Goal: Information Seeking & Learning: Check status

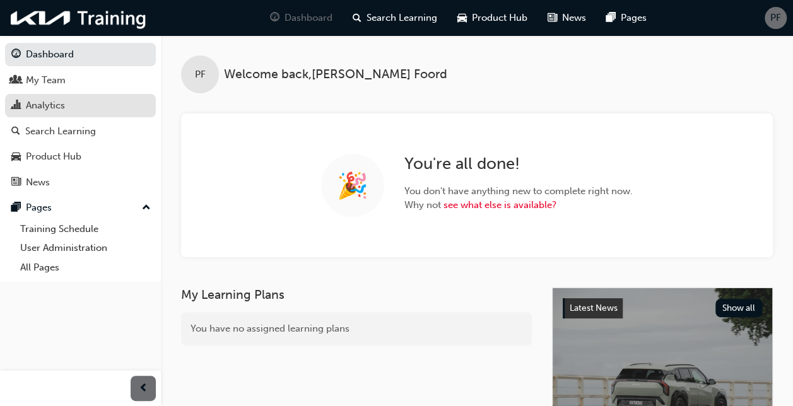
click at [45, 106] on div "Analytics" at bounding box center [45, 105] width 39 height 15
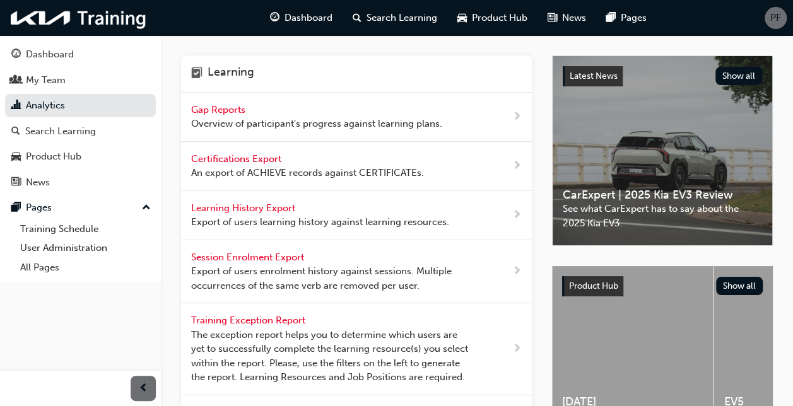
click at [233, 111] on span "Gap Reports" at bounding box center [219, 109] width 57 height 11
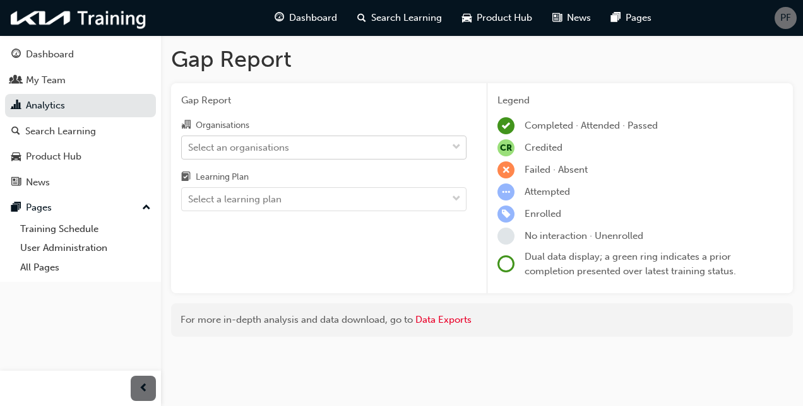
click at [299, 149] on div "Select an organisations" at bounding box center [314, 147] width 265 height 22
click at [189, 149] on input "Organisations Select an organisations" at bounding box center [188, 146] width 1 height 11
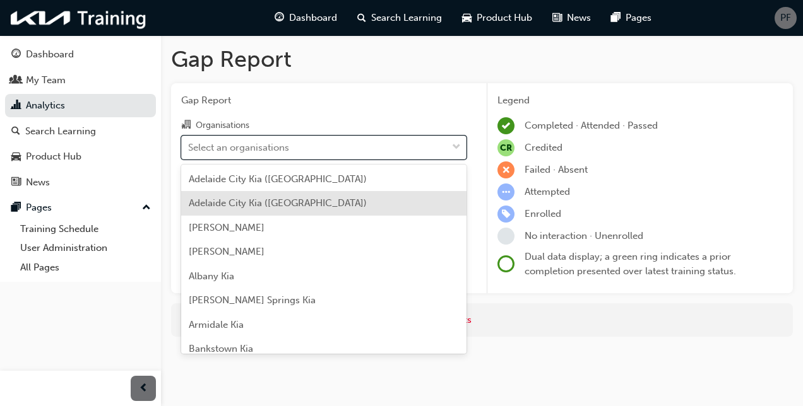
click at [329, 206] on div "Adelaide City Kia ([GEOGRAPHIC_DATA])" at bounding box center [323, 203] width 285 height 25
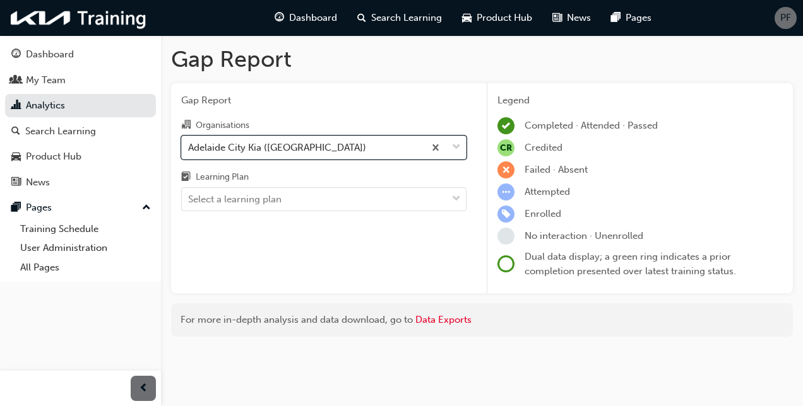
click at [329, 206] on div "Select a learning plan" at bounding box center [314, 200] width 265 height 22
click at [189, 204] on input "Learning Plan Select a learning plan" at bounding box center [188, 199] width 1 height 11
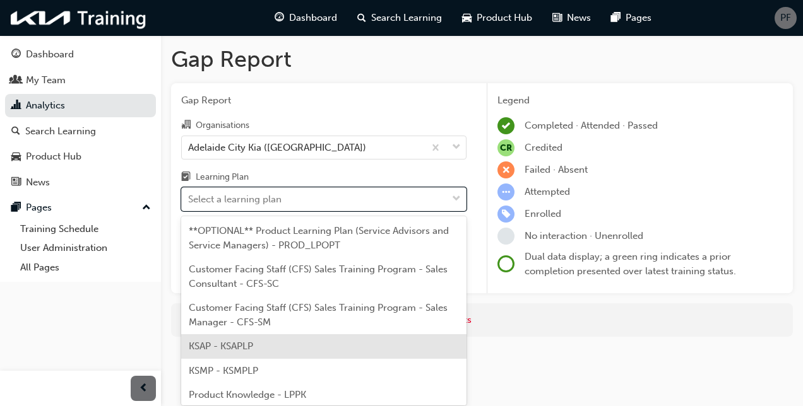
click at [321, 348] on div "KSAP - KSAPLP" at bounding box center [323, 346] width 285 height 25
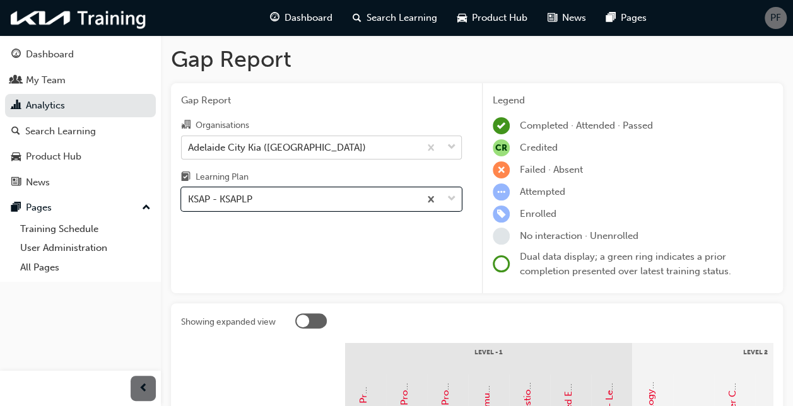
click at [335, 150] on div "Adelaide City Kia ([GEOGRAPHIC_DATA])" at bounding box center [301, 147] width 238 height 22
click at [189, 150] on input "Organisations [GEOGRAPHIC_DATA] ([GEOGRAPHIC_DATA])" at bounding box center [188, 146] width 1 height 11
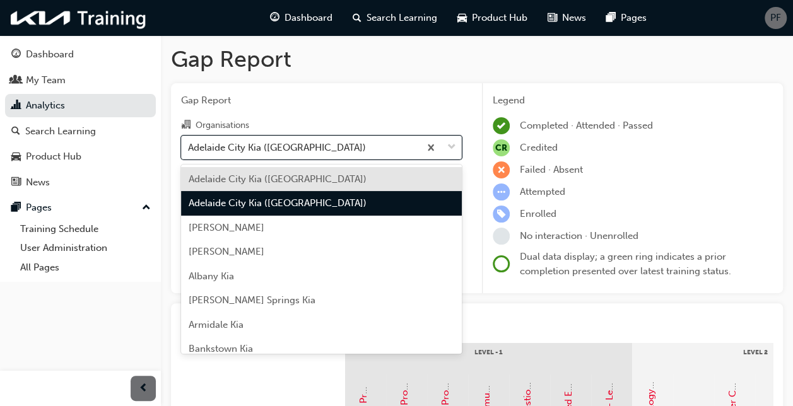
click at [326, 175] on div "Adelaide City Kia ([GEOGRAPHIC_DATA])" at bounding box center [321, 179] width 281 height 25
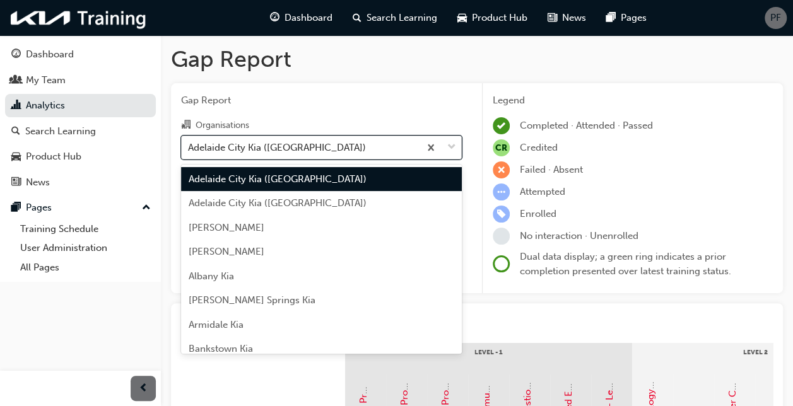
click at [333, 148] on div "Adelaide City Kia ([GEOGRAPHIC_DATA])" at bounding box center [301, 147] width 238 height 22
click at [189, 148] on input "Organisations option [GEOGRAPHIC_DATA] ([GEOGRAPHIC_DATA]), selected. option [G…" at bounding box center [188, 146] width 1 height 11
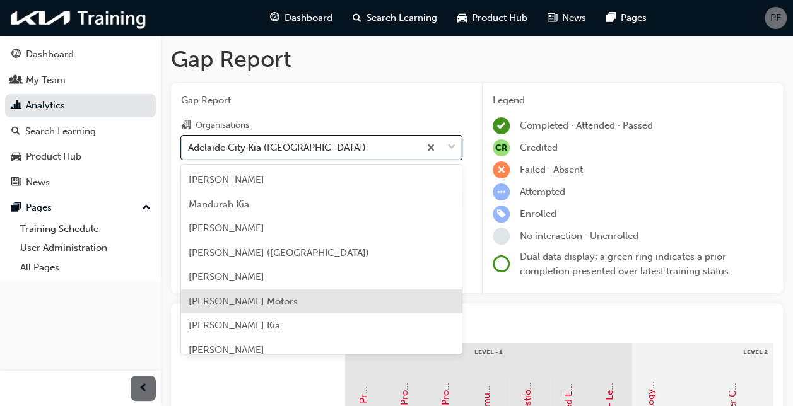
scroll to position [1893, 0]
click at [315, 298] on div "[PERSON_NAME]" at bounding box center [321, 302] width 281 height 25
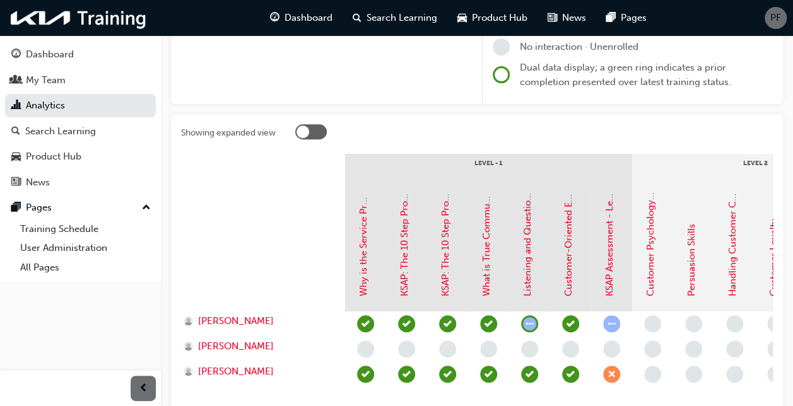
scroll to position [252, 0]
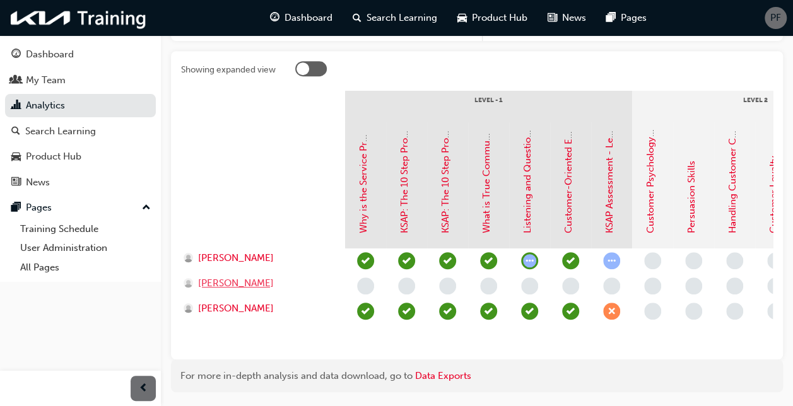
click at [251, 284] on span "[PERSON_NAME]" at bounding box center [236, 283] width 76 height 15
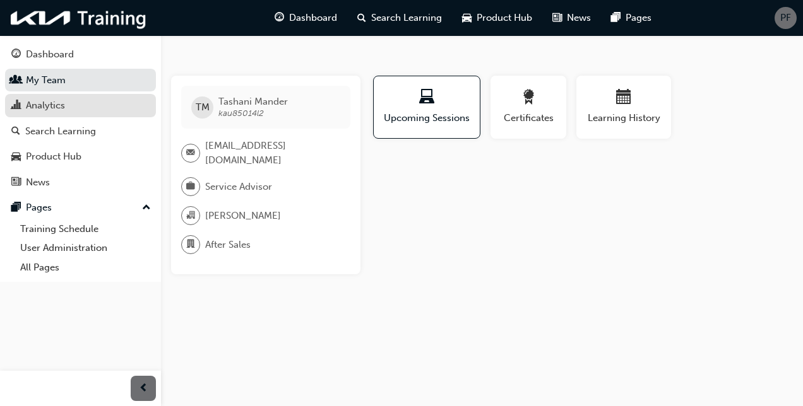
click at [47, 98] on div "Analytics" at bounding box center [45, 105] width 39 height 15
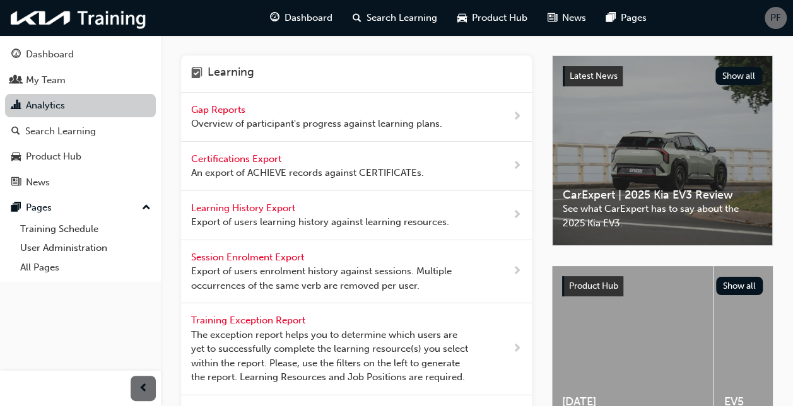
click at [47, 98] on link "Analytics" at bounding box center [80, 105] width 151 height 23
click at [226, 106] on span "Gap Reports" at bounding box center [219, 109] width 57 height 11
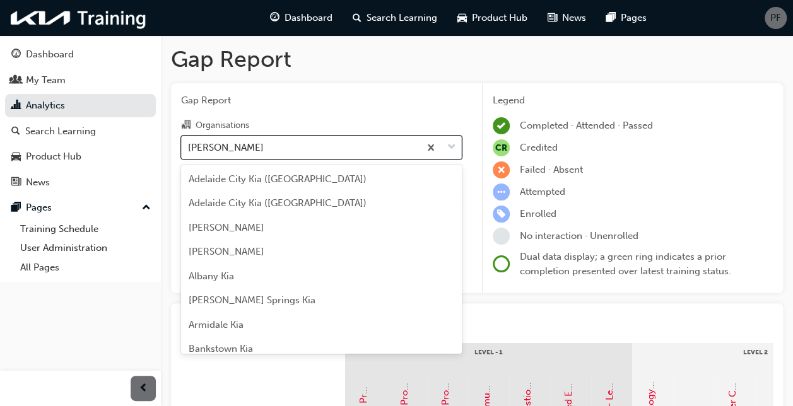
click at [337, 146] on div "[PERSON_NAME]" at bounding box center [301, 147] width 238 height 22
click at [189, 146] on input "Organisations option [PERSON_NAME] focused, 84 of 158. 158 results available. U…" at bounding box center [188, 146] width 1 height 11
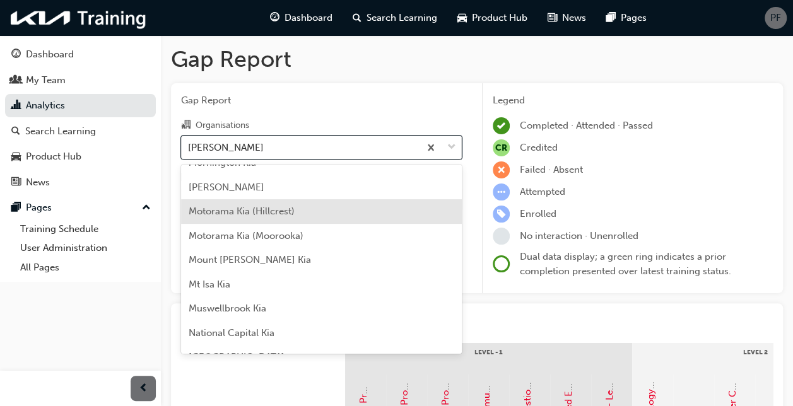
scroll to position [2241, 0]
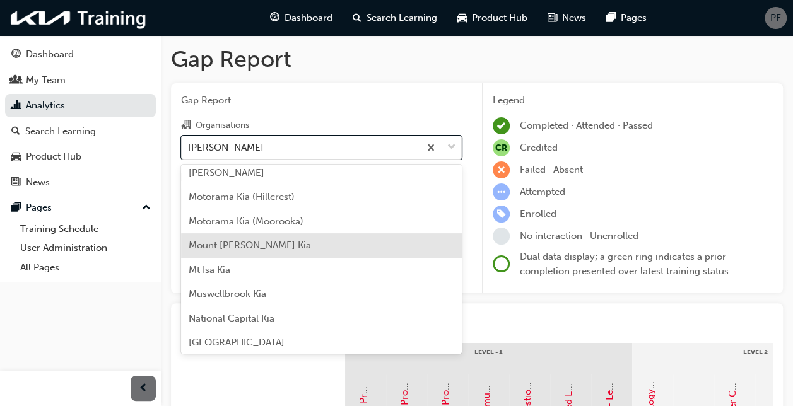
click at [306, 244] on div "Mount [PERSON_NAME] Kia" at bounding box center [321, 245] width 281 height 25
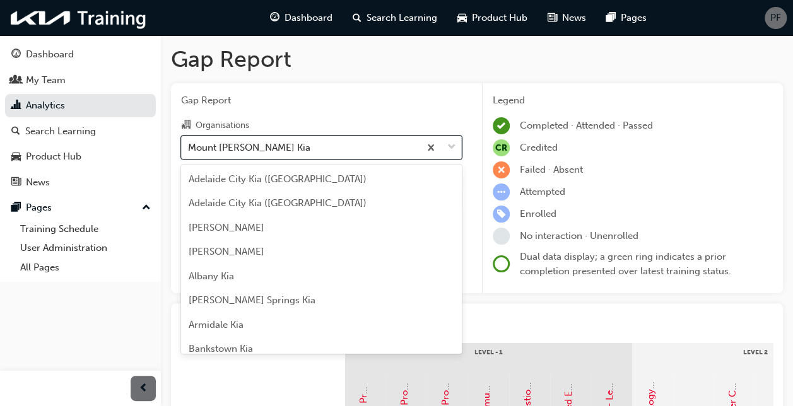
click at [319, 149] on div "Mount [PERSON_NAME] Kia" at bounding box center [301, 147] width 238 height 22
click at [189, 149] on input "Organisations option [GEOGRAPHIC_DATA][PERSON_NAME], selected. option Mount [PE…" at bounding box center [188, 146] width 1 height 11
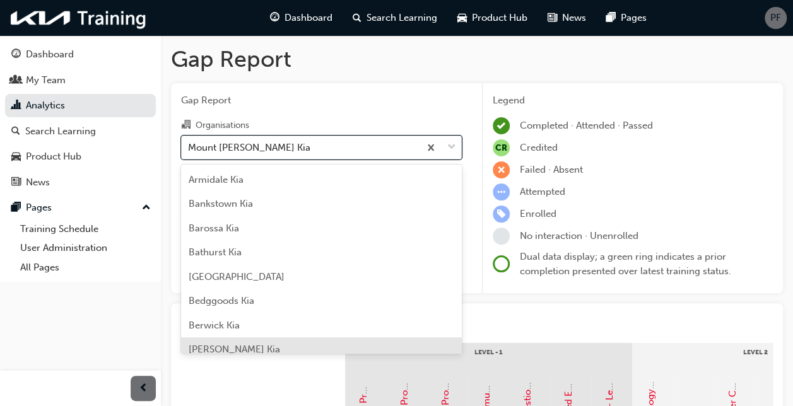
scroll to position [135, 0]
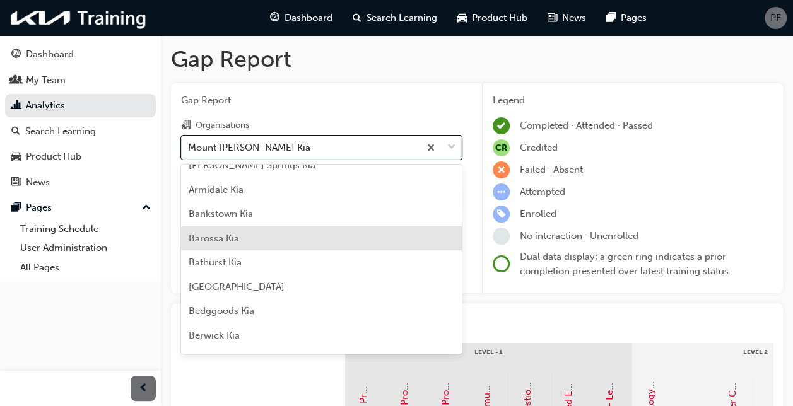
click at [293, 232] on div "Barossa Kia" at bounding box center [321, 239] width 281 height 25
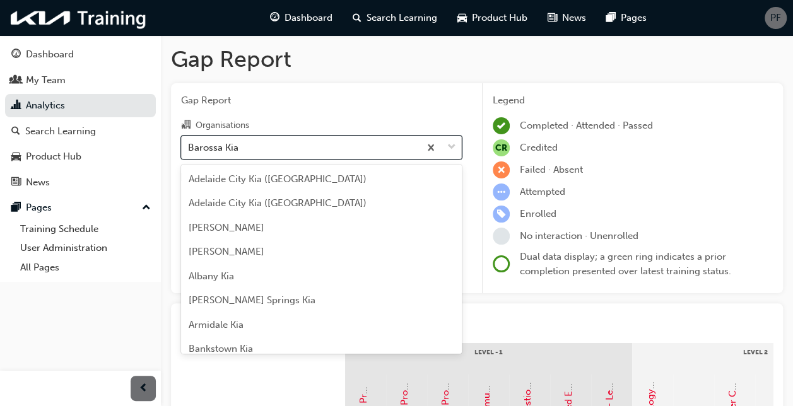
click at [278, 150] on div "Barossa Kia" at bounding box center [301, 147] width 238 height 22
click at [189, 150] on input "Organisations option Barossa Kia, selected. option Barossa Kia focused, 9 of 15…" at bounding box center [188, 146] width 1 height 11
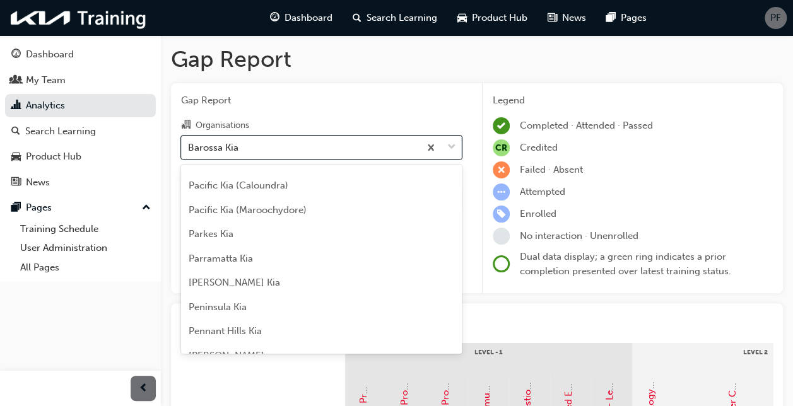
scroll to position [2501, 0]
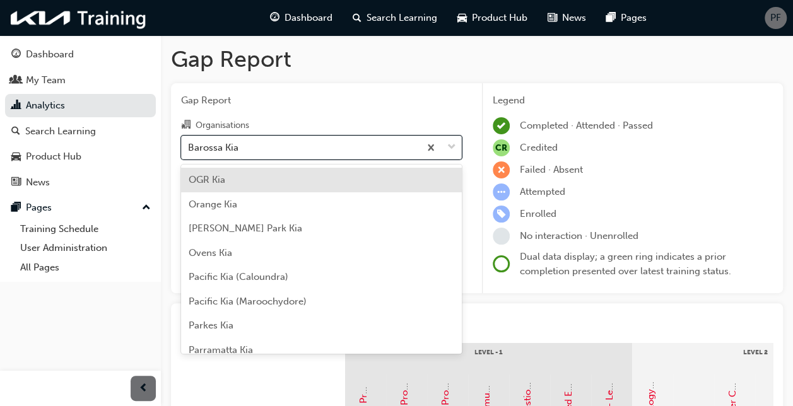
click at [276, 174] on div "OGR Kia" at bounding box center [321, 180] width 281 height 25
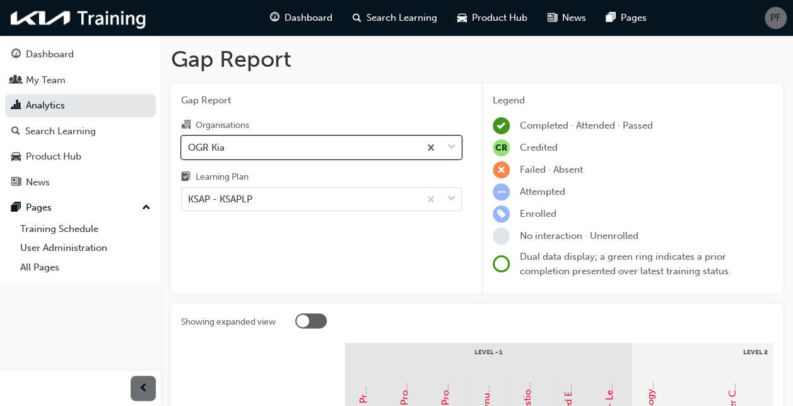
click at [317, 148] on div "OGR Kia" at bounding box center [301, 147] width 238 height 22
click at [189, 148] on input "Organisations option OGR Kia, selected. 0 results available. Select is focused …" at bounding box center [188, 146] width 1 height 11
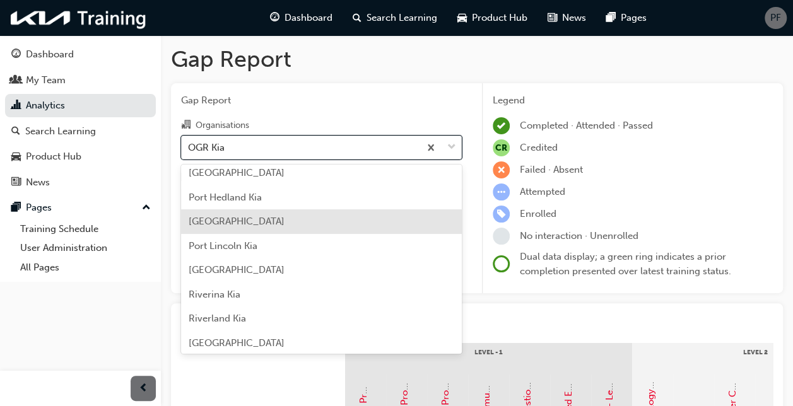
scroll to position [3043, 0]
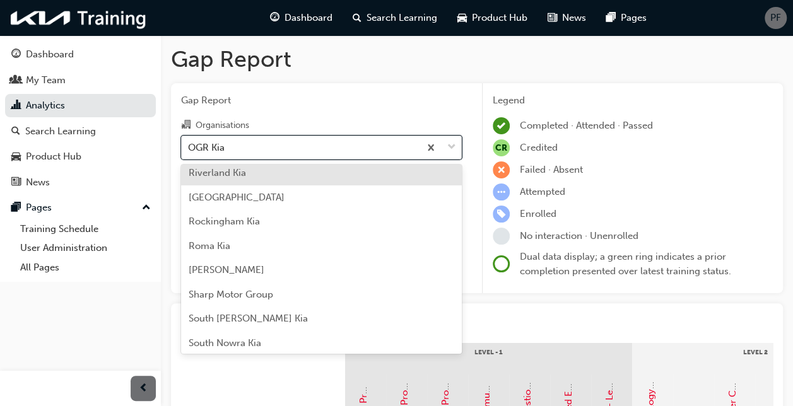
click at [310, 174] on div "Riverland Kia" at bounding box center [321, 173] width 281 height 25
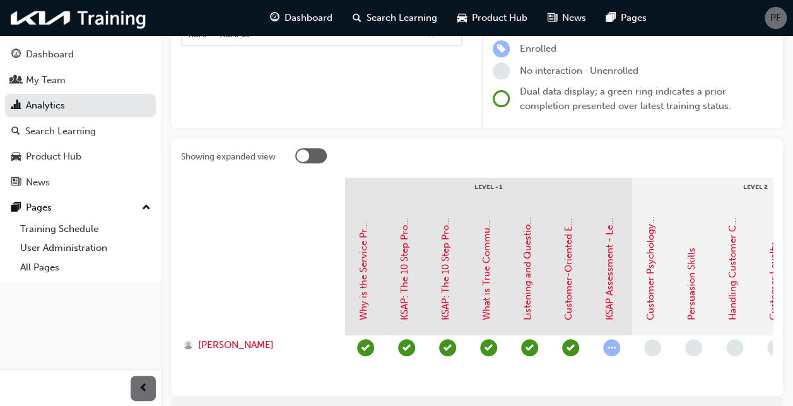
scroll to position [249, 0]
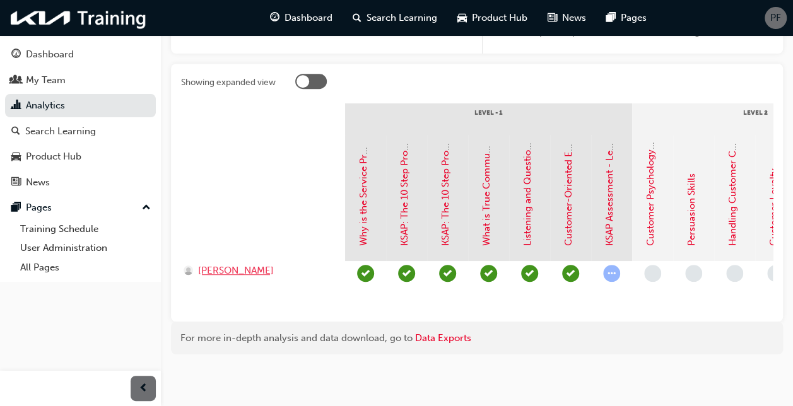
click at [247, 264] on span "[PERSON_NAME]" at bounding box center [236, 271] width 76 height 15
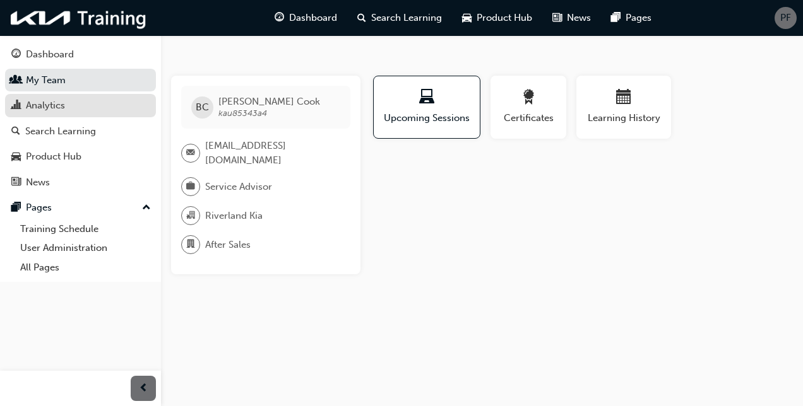
click at [61, 109] on div "Analytics" at bounding box center [45, 105] width 39 height 15
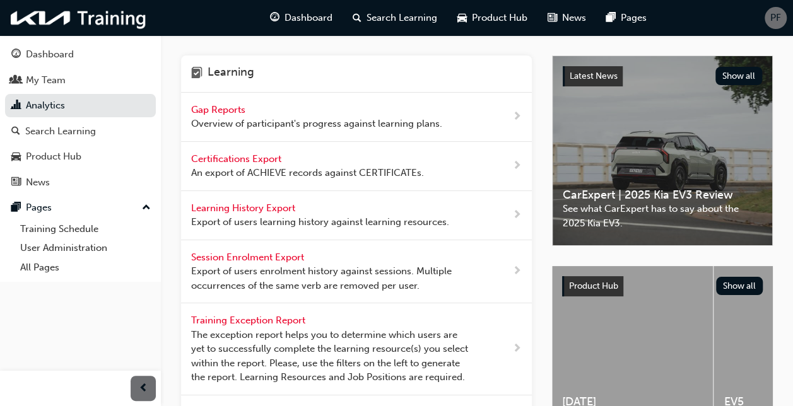
click at [232, 110] on span "Gap Reports" at bounding box center [219, 109] width 57 height 11
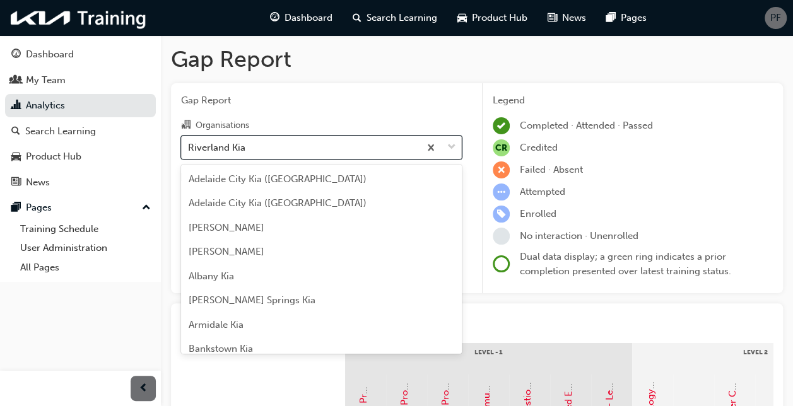
click at [327, 148] on div "Riverland Kia" at bounding box center [301, 147] width 238 height 22
click at [189, 148] on input "Organisations option Riverland Kia focused, 126 of 158. 158 results available. …" at bounding box center [188, 146] width 1 height 11
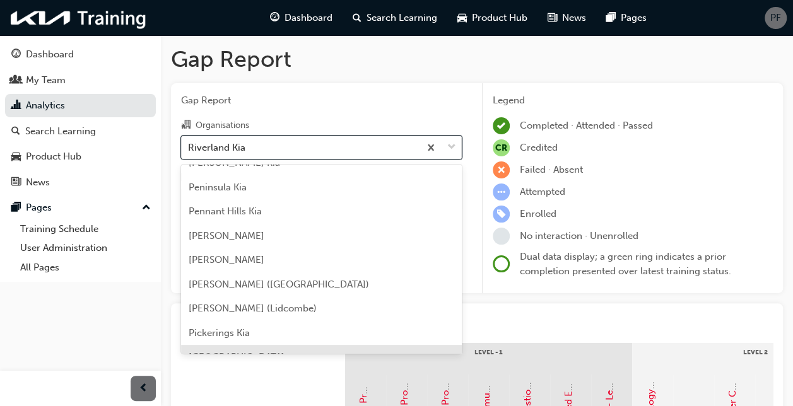
scroll to position [2694, 0]
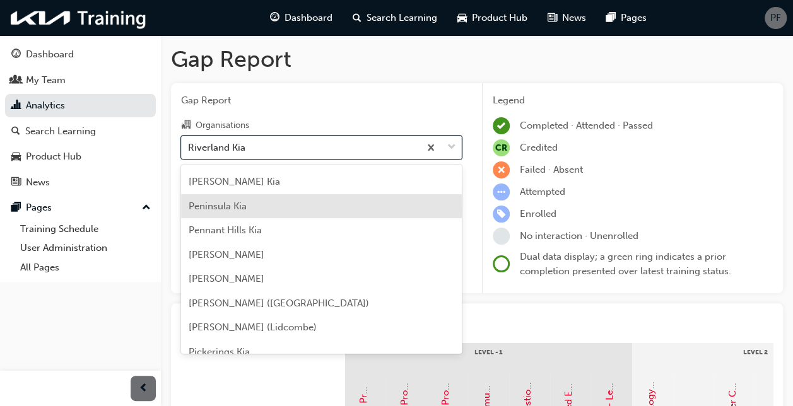
click at [276, 206] on div "Peninsula Kia" at bounding box center [321, 206] width 281 height 25
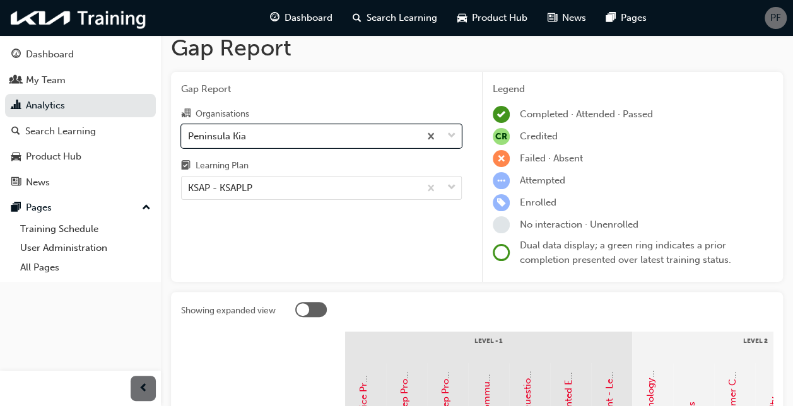
scroll to position [252, 0]
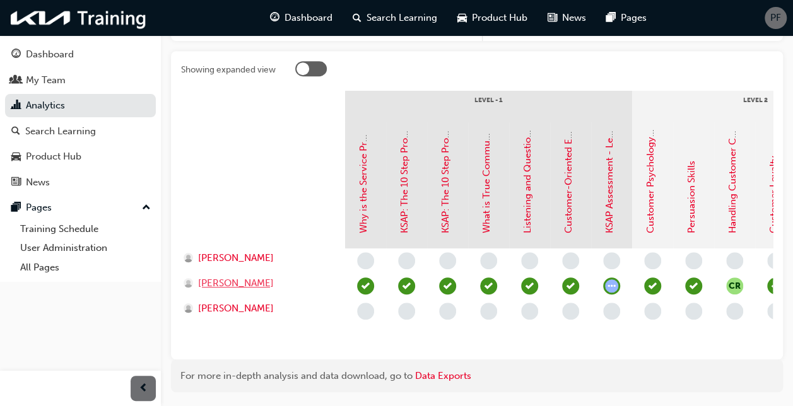
click at [244, 281] on span "[PERSON_NAME]" at bounding box center [236, 283] width 76 height 15
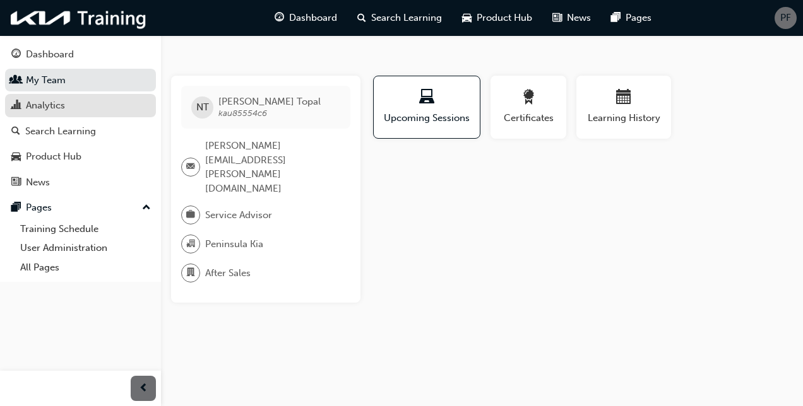
click at [46, 105] on div "Analytics" at bounding box center [45, 105] width 39 height 15
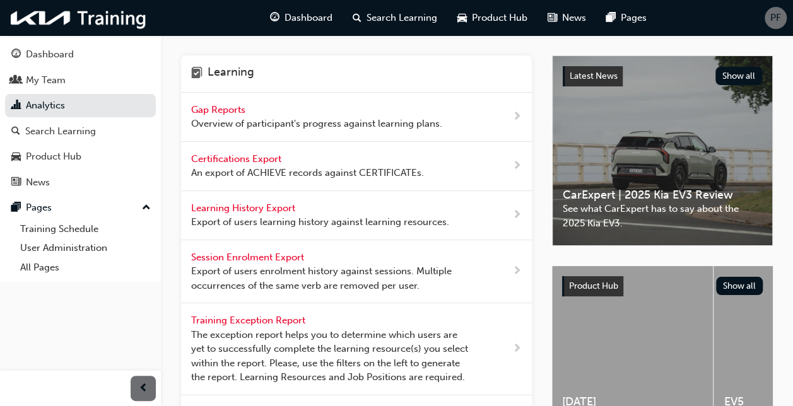
click at [216, 108] on span "Gap Reports" at bounding box center [219, 109] width 57 height 11
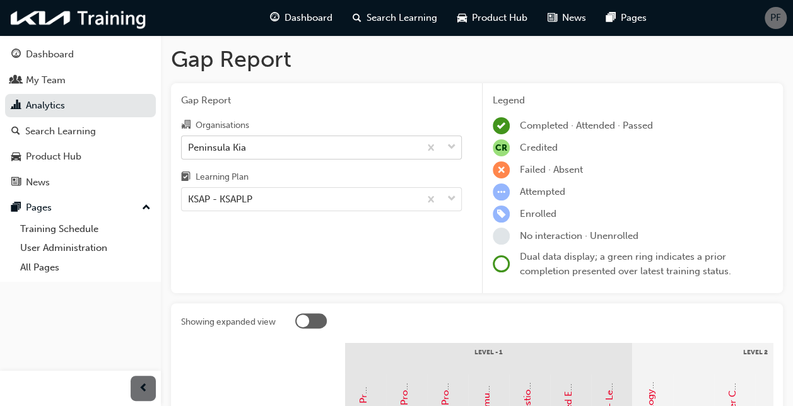
click at [339, 148] on div "Peninsula Kia" at bounding box center [301, 147] width 238 height 22
click at [189, 148] on input "Organisations Peninsula Kia" at bounding box center [188, 146] width 1 height 11
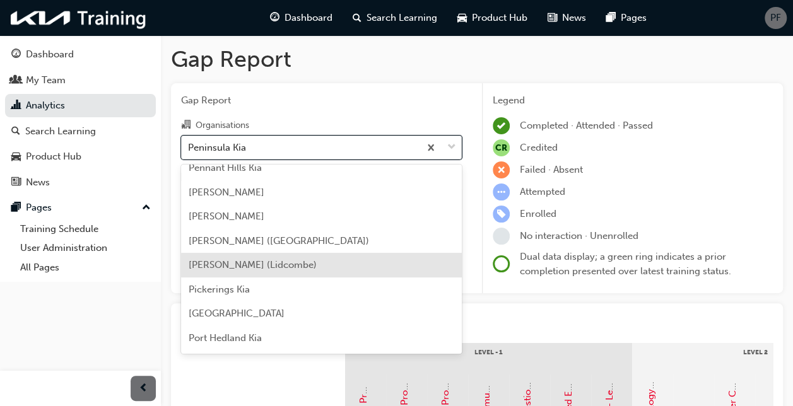
scroll to position [2819, 0]
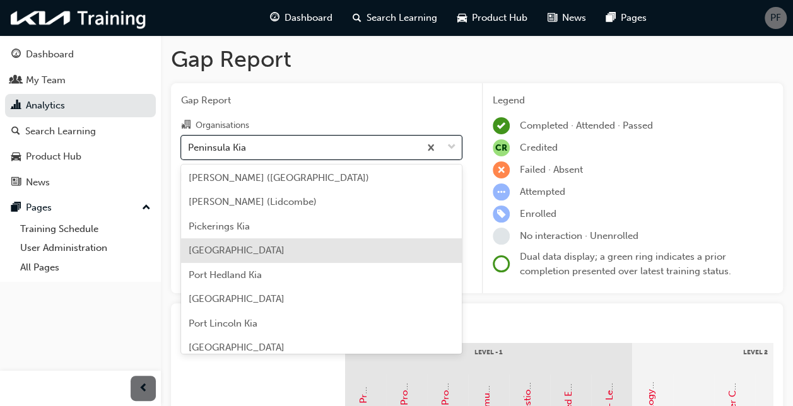
click at [298, 250] on div "[GEOGRAPHIC_DATA]" at bounding box center [321, 251] width 281 height 25
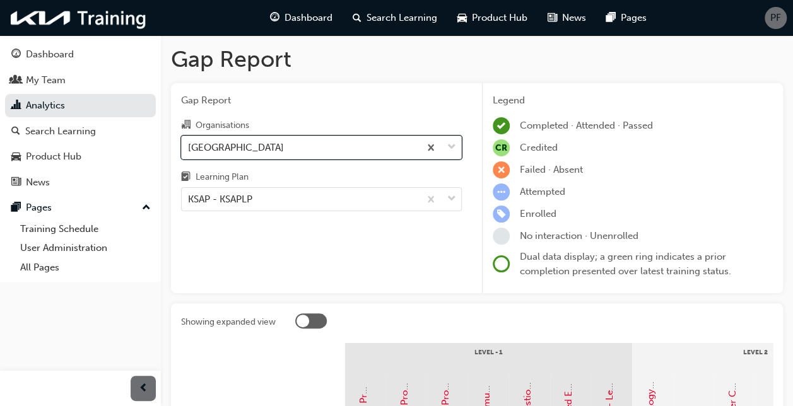
click at [276, 151] on div "[GEOGRAPHIC_DATA]" at bounding box center [301, 147] width 238 height 22
click at [189, 151] on input "Organisations option [GEOGRAPHIC_DATA], selected. 0 results available. Select i…" at bounding box center [188, 146] width 1 height 11
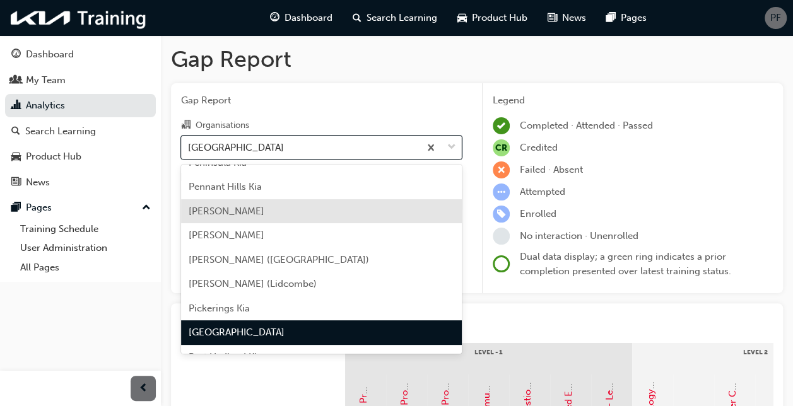
scroll to position [2864, 0]
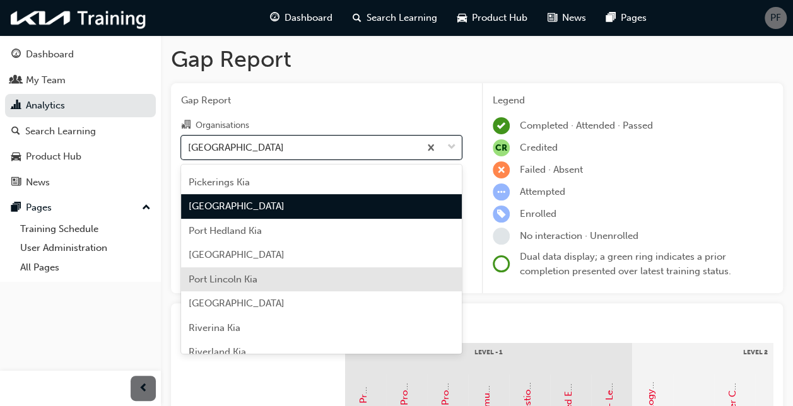
click at [281, 276] on div "Port Lincoln Kia" at bounding box center [321, 280] width 281 height 25
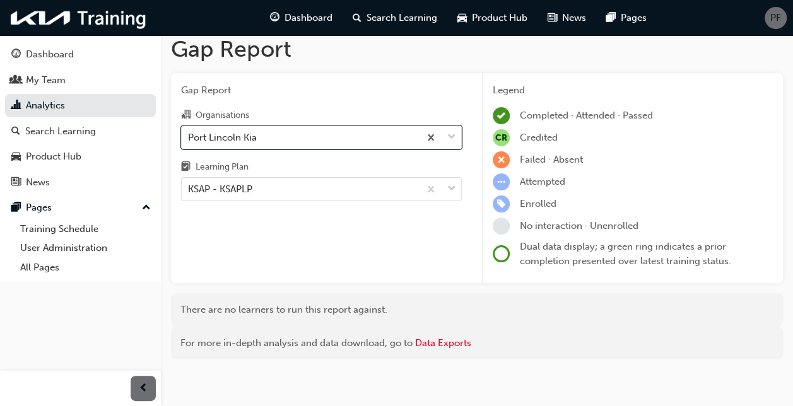
scroll to position [15, 0]
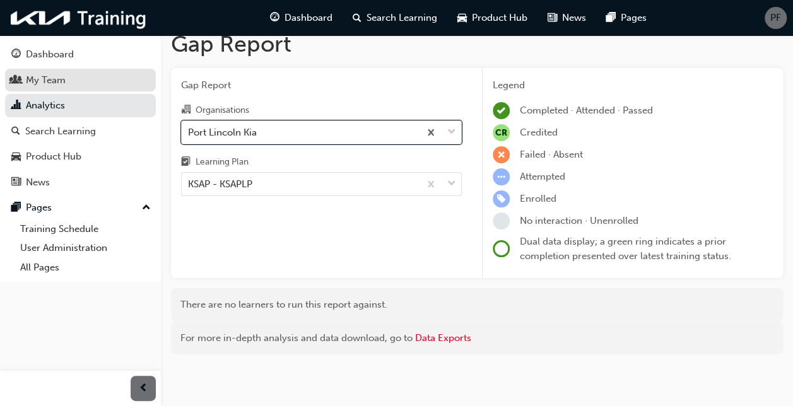
click at [62, 86] on div "My Team" at bounding box center [46, 80] width 40 height 15
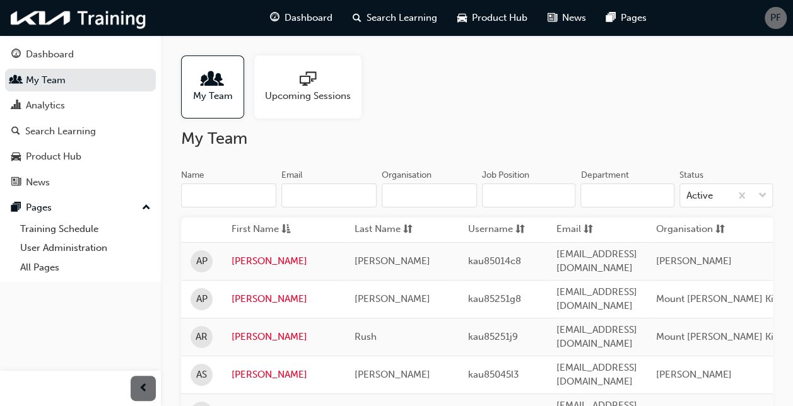
click at [240, 194] on input "Name" at bounding box center [228, 196] width 95 height 24
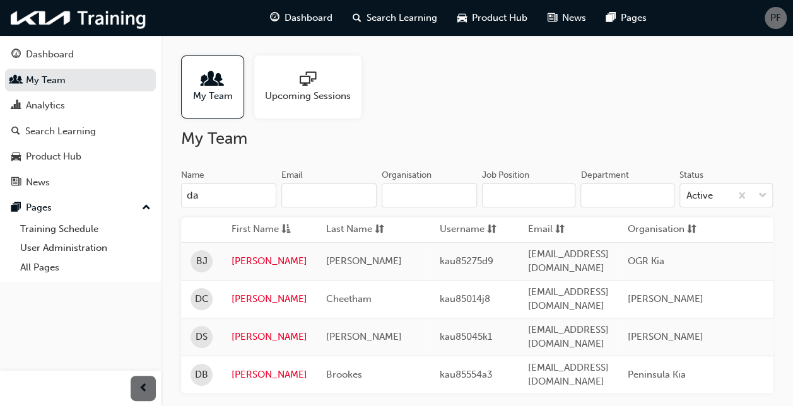
type input "d"
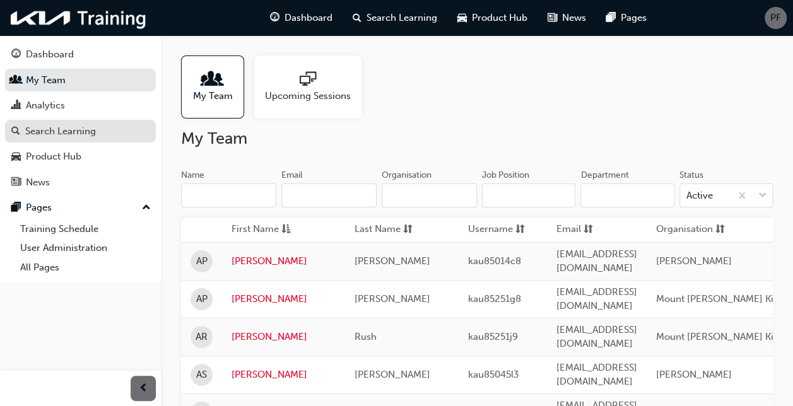
click at [67, 133] on div "Search Learning" at bounding box center [60, 131] width 71 height 15
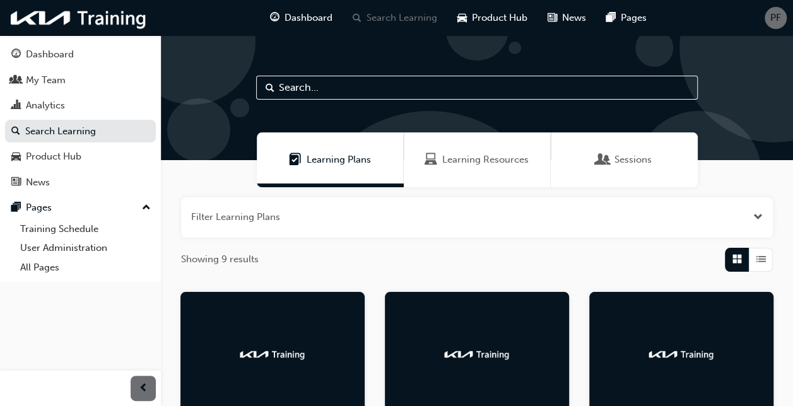
click at [635, 162] on span "Sessions" at bounding box center [633, 160] width 37 height 15
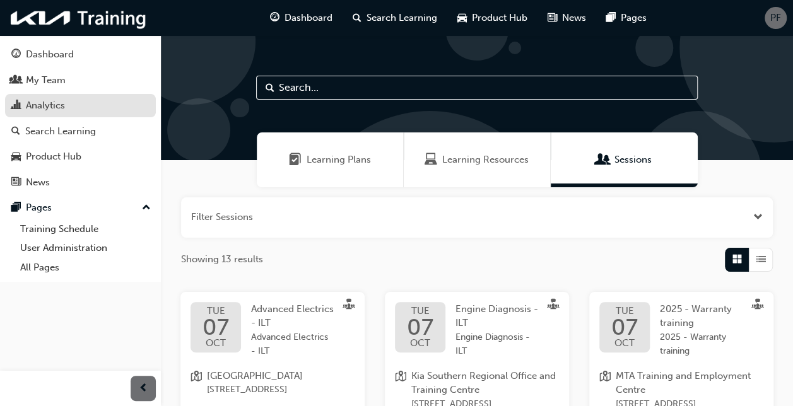
click at [56, 106] on div "Analytics" at bounding box center [45, 105] width 39 height 15
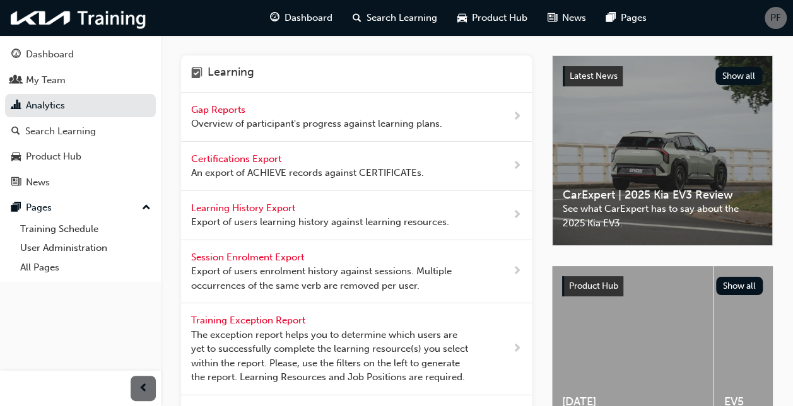
click at [217, 107] on span "Gap Reports" at bounding box center [219, 109] width 57 height 11
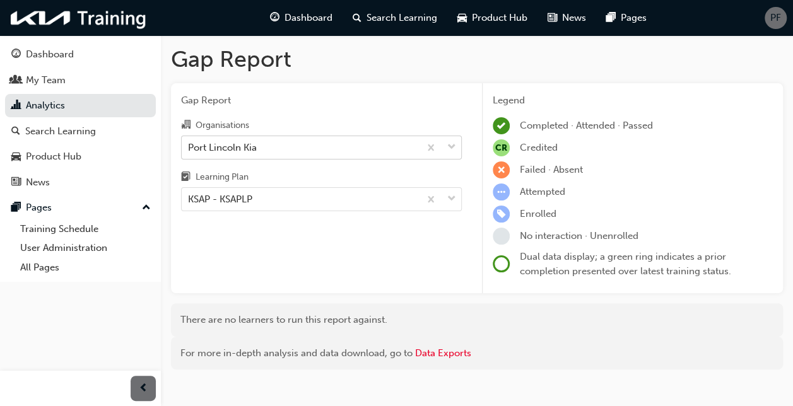
click at [312, 144] on div "Port Lincoln Kia" at bounding box center [301, 147] width 238 height 22
click at [189, 144] on input "Organisations Port Lincoln Kia" at bounding box center [188, 146] width 1 height 11
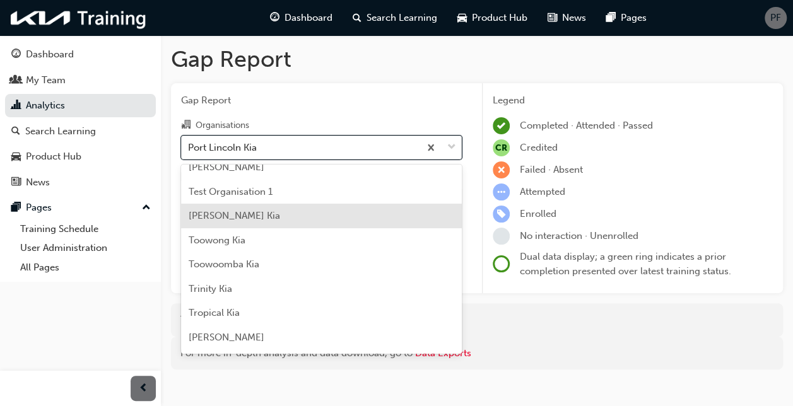
scroll to position [3630, 0]
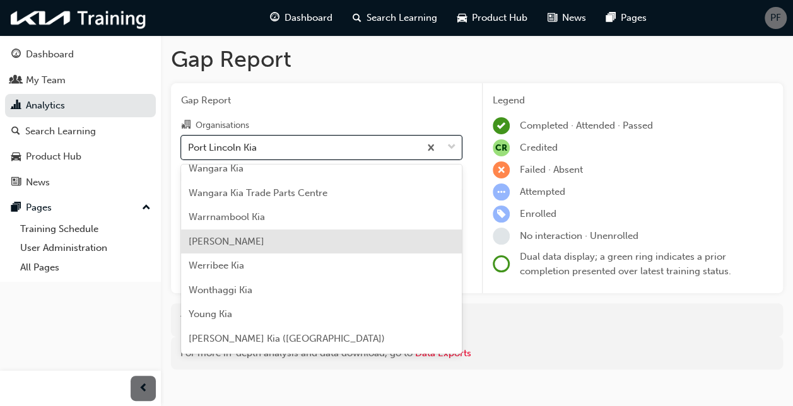
click at [285, 238] on div "[PERSON_NAME]" at bounding box center [321, 242] width 281 height 25
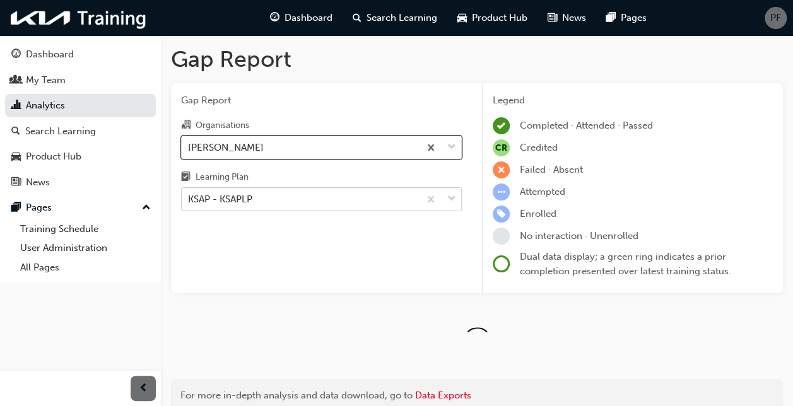
click at [269, 205] on div "KSAP - KSAPLP" at bounding box center [301, 200] width 238 height 22
click at [189, 204] on input "Learning Plan KSAP - KSAPLP" at bounding box center [188, 199] width 1 height 11
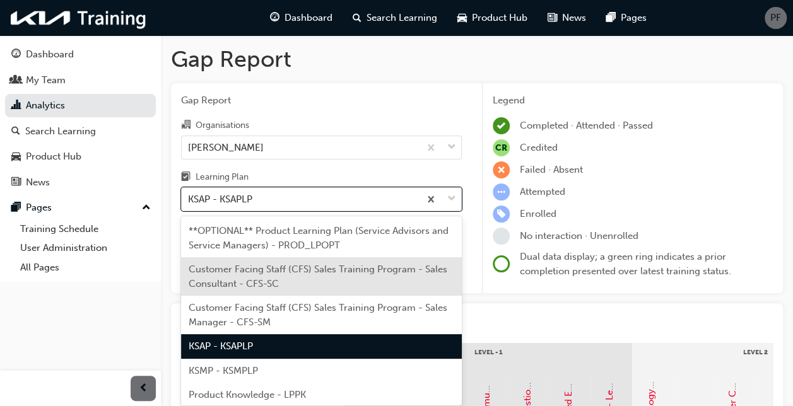
scroll to position [77, 0]
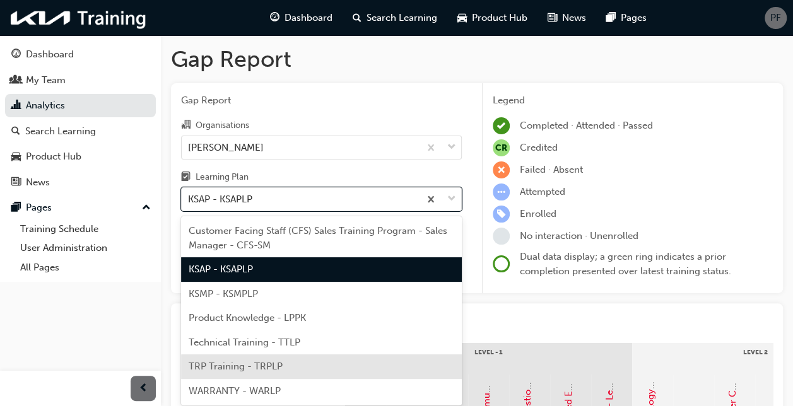
click at [262, 358] on div "TRP Training - TRPLP" at bounding box center [321, 367] width 281 height 25
